Goal: Information Seeking & Learning: Learn about a topic

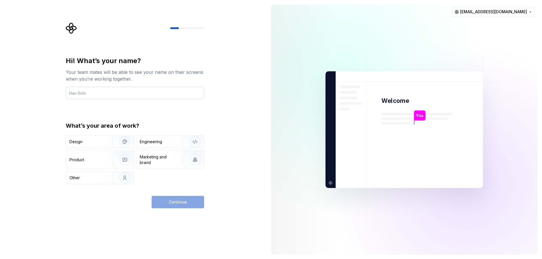
click at [93, 96] on input "text" at bounding box center [135, 93] width 138 height 12
click at [91, 174] on div "Other" at bounding box center [99, 178] width 67 height 12
click at [114, 96] on input "text" at bounding box center [135, 93] width 138 height 12
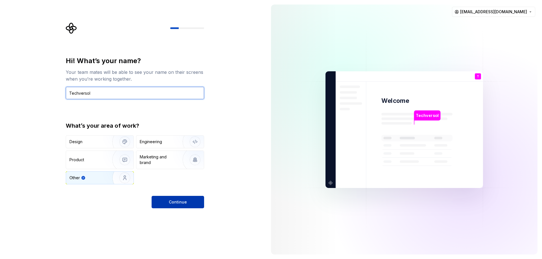
type input "Techversol"
click at [184, 205] on span "Continue" at bounding box center [178, 203] width 18 height 6
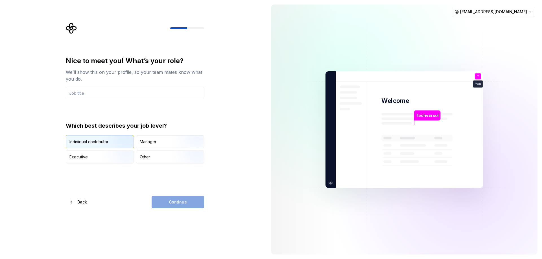
click at [106, 140] on img "button" at bounding box center [120, 149] width 36 height 38
click at [118, 89] on input "text" at bounding box center [135, 93] width 138 height 12
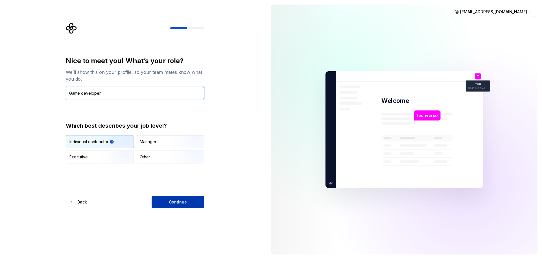
type input "Game developer"
click at [181, 200] on span "Continue" at bounding box center [178, 203] width 18 height 6
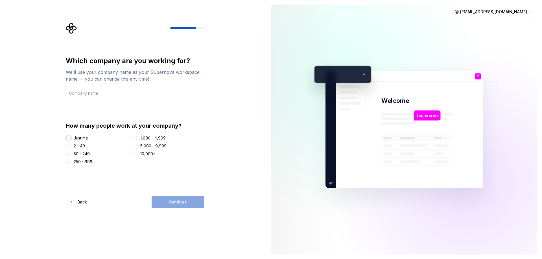
click at [69, 138] on button "Just me" at bounding box center [68, 138] width 5 height 5
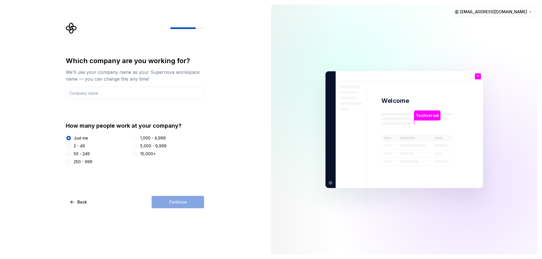
click at [132, 100] on div "Which company are you working for? We’ll use your company name as your Supernov…" at bounding box center [135, 110] width 138 height 108
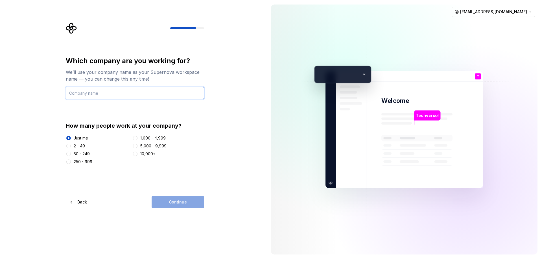
click at [133, 97] on input "text" at bounding box center [135, 93] width 138 height 12
type input "Techversol Games"
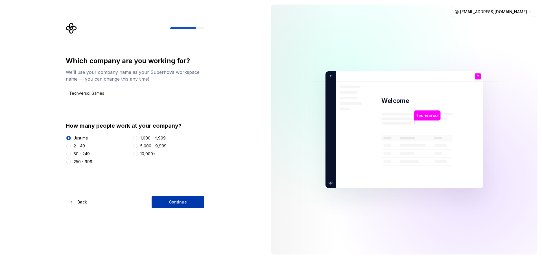
click at [180, 204] on span "Continue" at bounding box center [178, 203] width 18 height 6
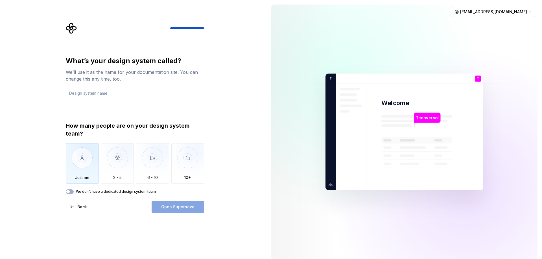
click at [81, 165] on img "button" at bounding box center [82, 162] width 33 height 38
click at [128, 93] on input "text" at bounding box center [135, 93] width 138 height 12
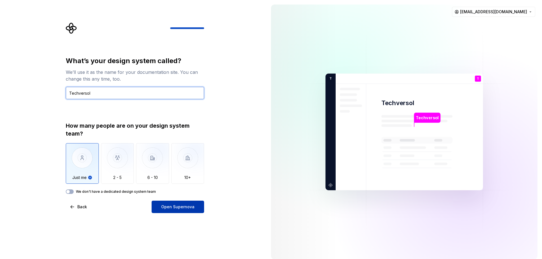
type input "Techversol"
click at [185, 213] on button "Open Supernova" at bounding box center [178, 207] width 52 height 12
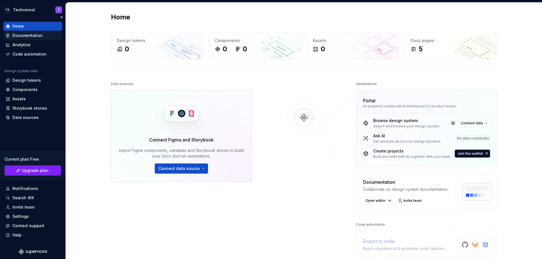
click at [42, 37] on div "Documentation" at bounding box center [33, 36] width 54 height 6
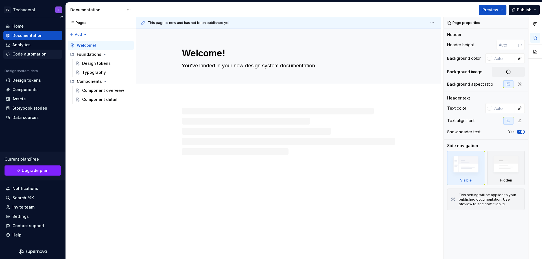
click at [37, 52] on div "Code automation" at bounding box center [29, 54] width 34 height 6
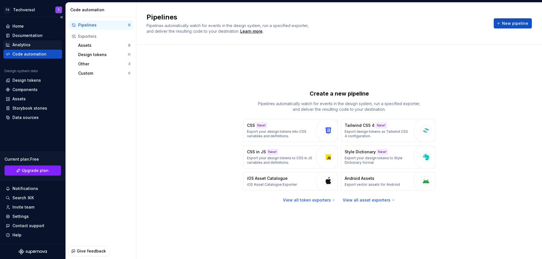
click at [39, 46] on div "Analytics" at bounding box center [33, 45] width 54 height 6
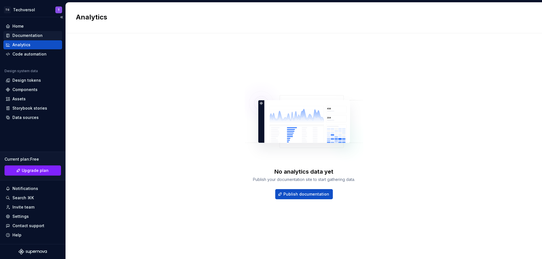
click at [38, 35] on div "Documentation" at bounding box center [27, 36] width 30 height 6
type textarea "*"
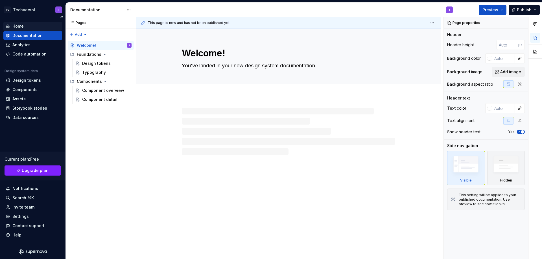
click at [32, 30] on div "Home" at bounding box center [32, 26] width 59 height 9
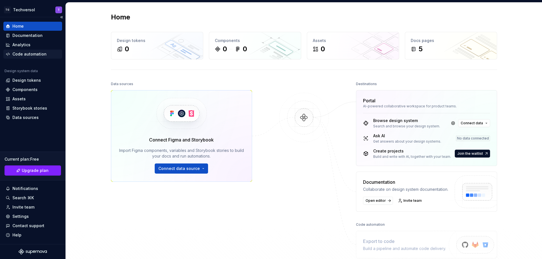
click at [34, 54] on div "Code automation" at bounding box center [29, 54] width 34 height 6
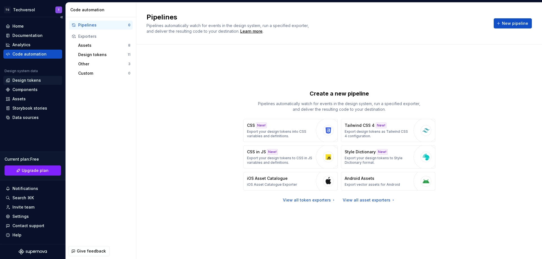
click at [29, 82] on div "Design tokens" at bounding box center [26, 81] width 29 height 6
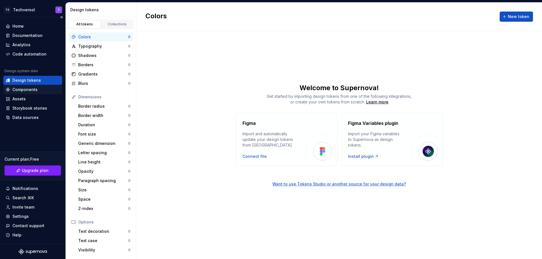
click at [30, 91] on div "Components" at bounding box center [24, 90] width 25 height 6
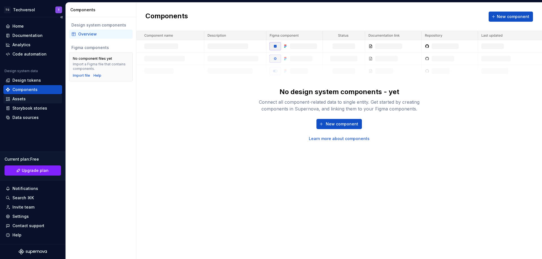
click at [25, 99] on div "Assets" at bounding box center [18, 99] width 13 height 6
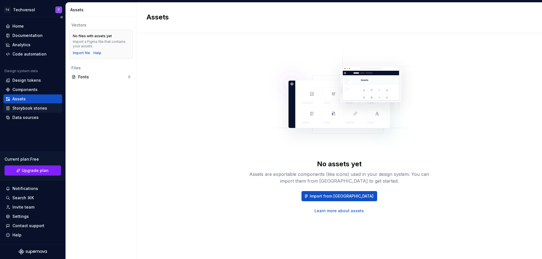
click at [26, 110] on div "Storybook stories" at bounding box center [29, 109] width 35 height 6
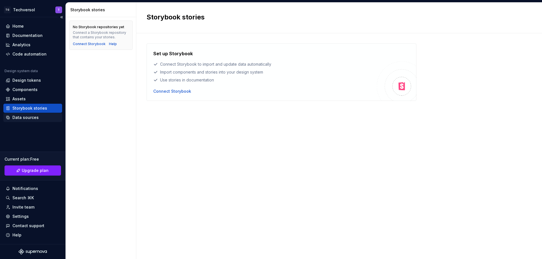
click at [27, 116] on div "Data sources" at bounding box center [25, 118] width 26 height 6
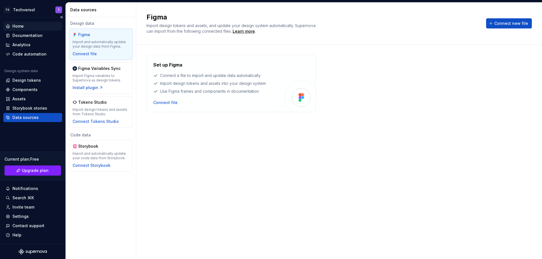
click at [26, 28] on div "Home" at bounding box center [33, 26] width 54 height 6
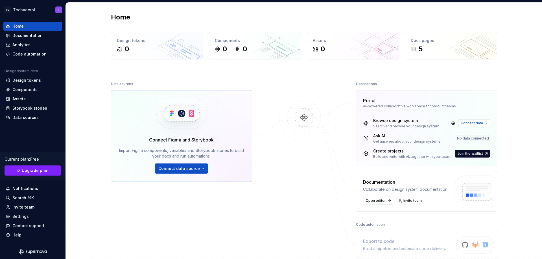
click at [466, 124] on span "Connect data" at bounding box center [472, 123] width 22 height 5
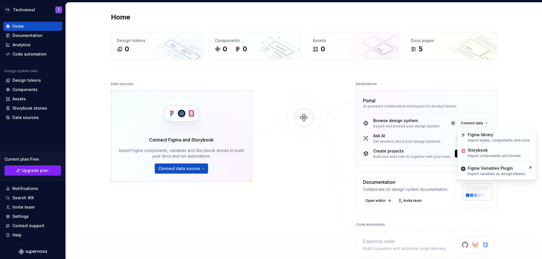
click at [519, 106] on div "Home Design tokens 0 Components 0 0 Assets 0 Docs pages 5 Data sources Connect …" at bounding box center [304, 147] width 476 height 289
